Goal: Task Accomplishment & Management: Complete application form

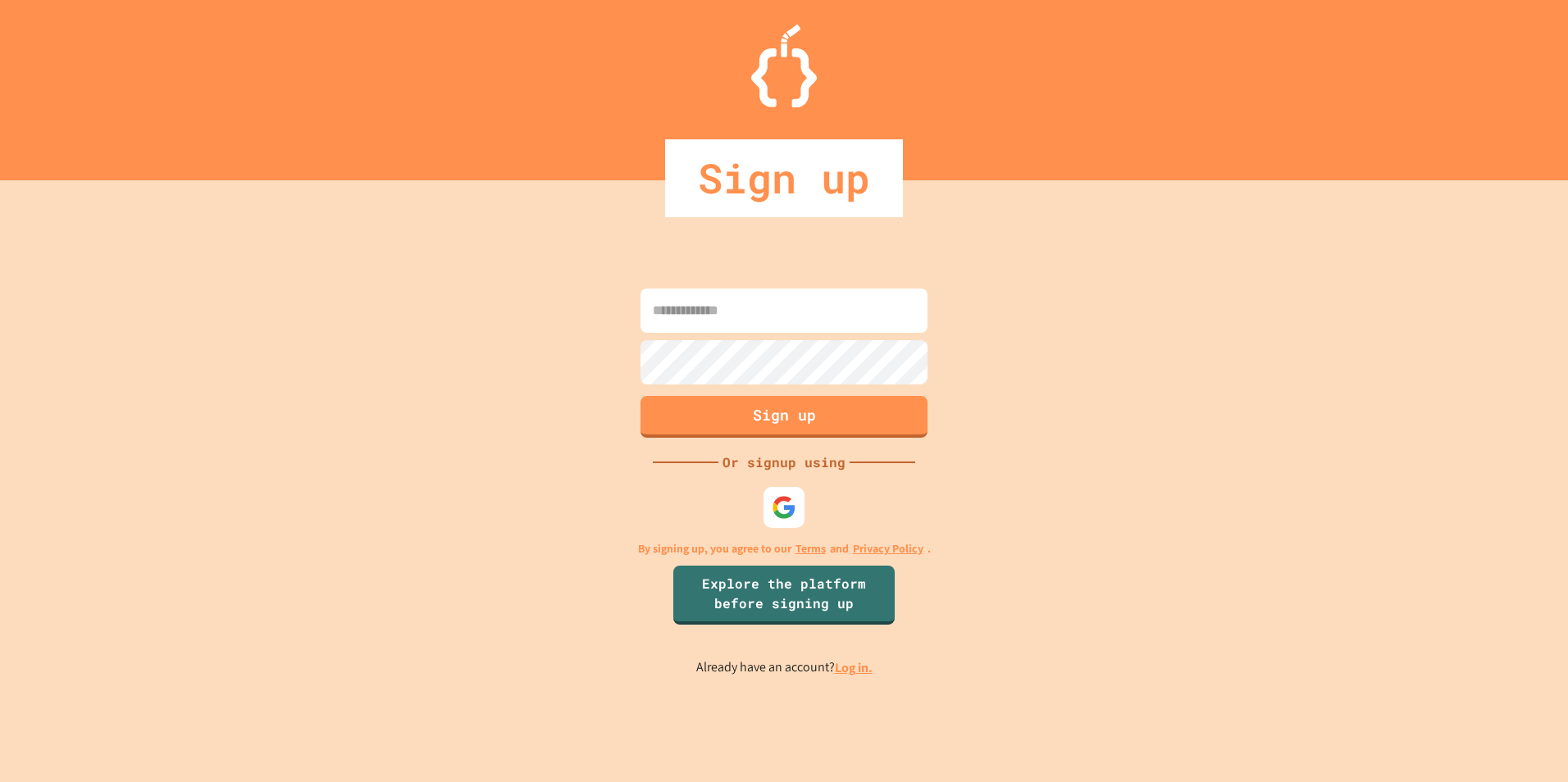
click at [748, 314] on input at bounding box center [784, 311] width 287 height 44
click at [567, 515] on div "Sign up Or signup using By signing up, you agree to our Terms and Privacy Polic…" at bounding box center [784, 481] width 1568 height 602
click at [794, 508] on img at bounding box center [784, 508] width 27 height 27
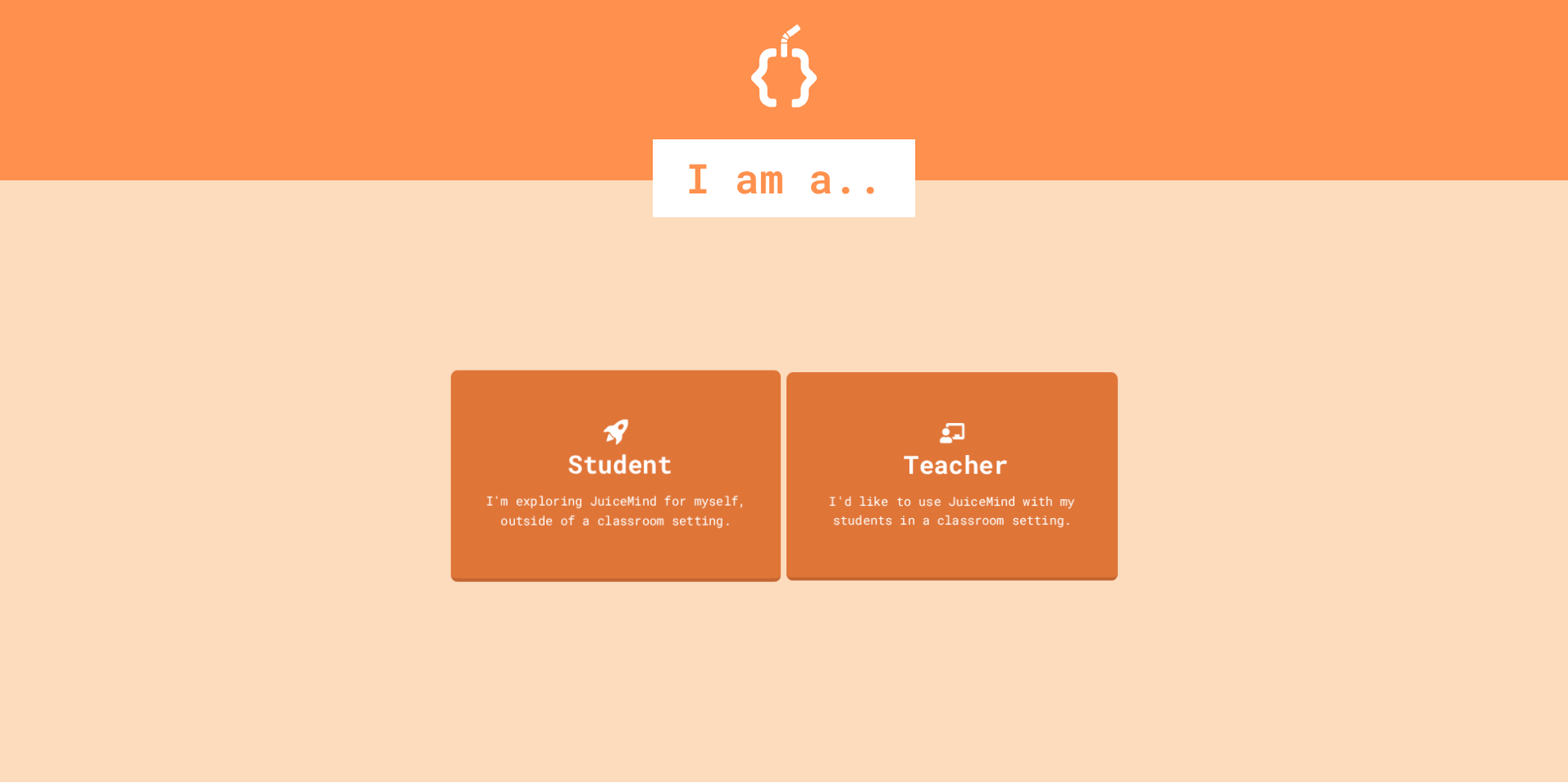
click at [667, 465] on div "Student" at bounding box center [620, 464] width 104 height 38
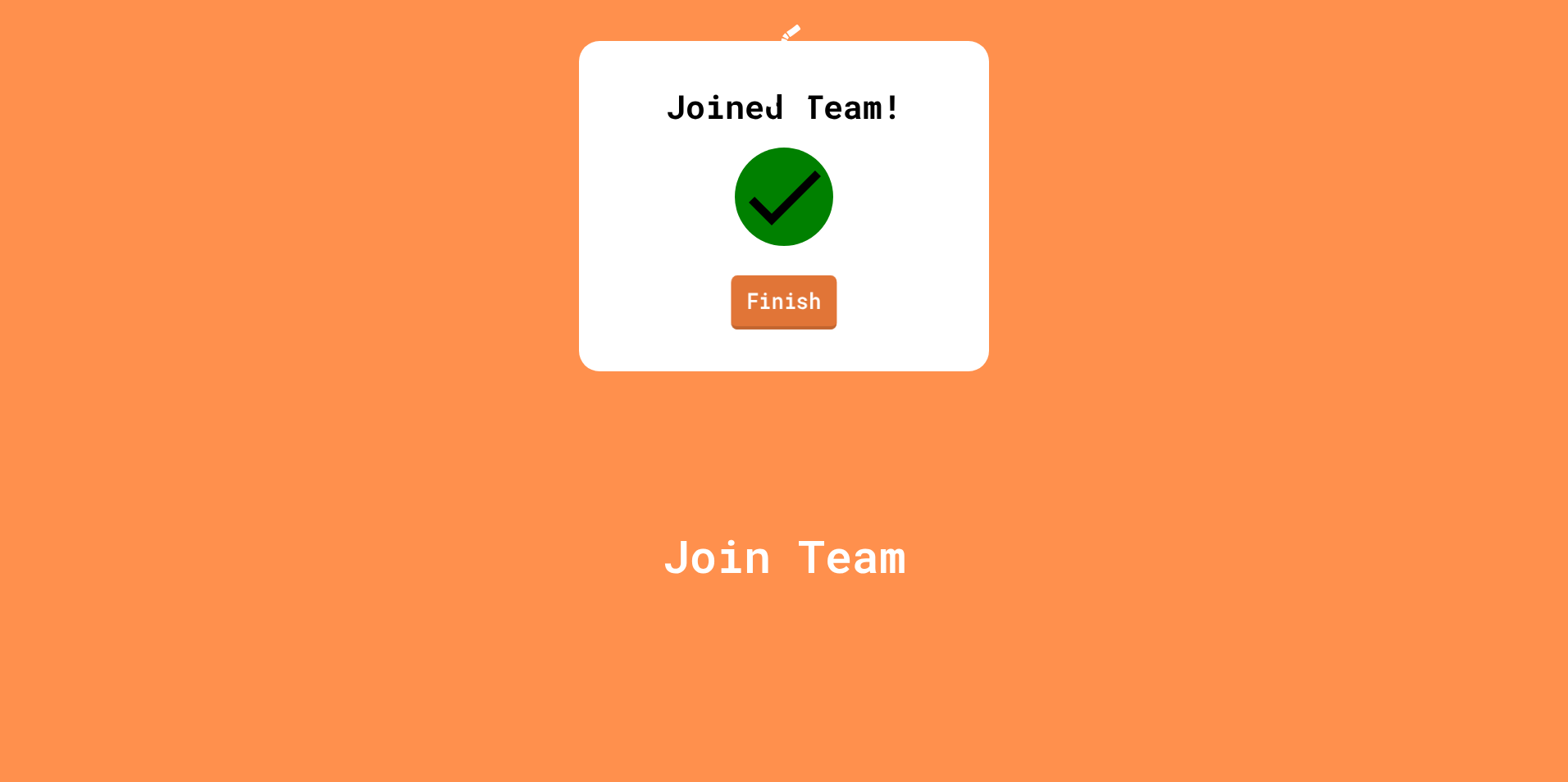
click at [760, 330] on link "Finish" at bounding box center [784, 302] width 106 height 54
